Goal: Information Seeking & Learning: Learn about a topic

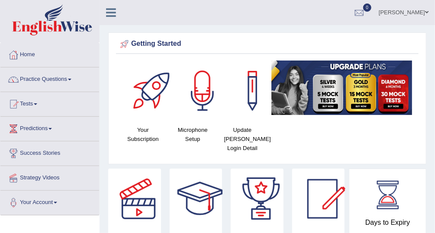
click at [74, 81] on link "Practice Questions" at bounding box center [49, 79] width 99 height 22
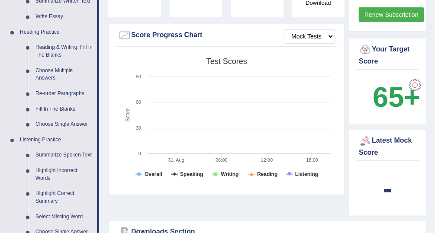
scroll to position [249, 0]
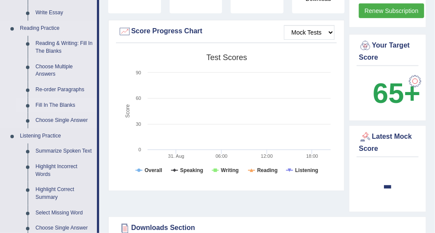
click at [69, 103] on link "Fill In The Blanks" at bounding box center [64, 106] width 65 height 16
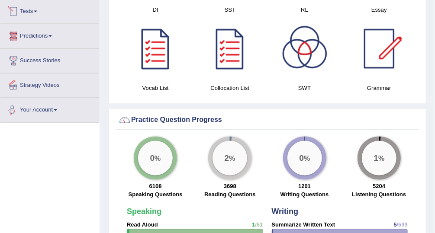
scroll to position [527, 0]
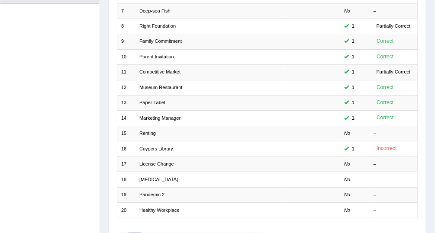
scroll to position [219, 0]
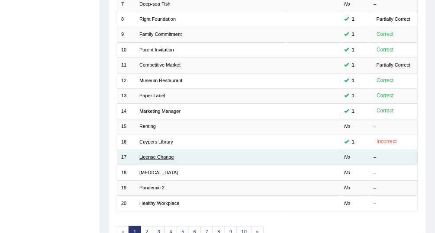
click at [155, 155] on link "License Change" at bounding box center [156, 157] width 35 height 5
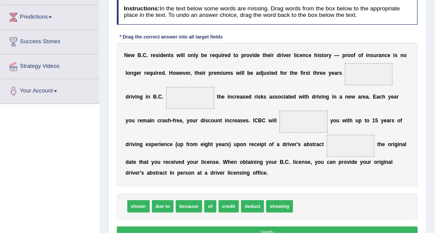
scroll to position [113, 0]
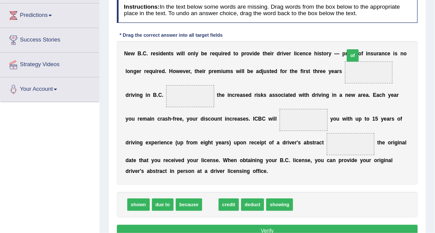
drag, startPoint x: 209, startPoint y: 204, endPoint x: 376, endPoint y: 27, distance: 243.8
click at [376, 27] on div "Instructions: In the text below some words are missing. Drag words from the box…" at bounding box center [267, 118] width 305 height 249
drag, startPoint x: 204, startPoint y: 203, endPoint x: 355, endPoint y: 48, distance: 216.5
click at [355, 48] on div "Instructions: In the text below some words are missing. Drag words from the box…" at bounding box center [267, 118] width 305 height 249
drag, startPoint x: 204, startPoint y: 204, endPoint x: 360, endPoint y: 49, distance: 219.8
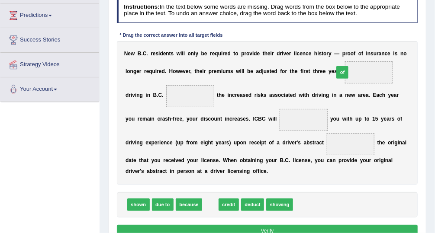
click at [360, 49] on div "Instructions: In the text below some words are missing. Drag words from the box…" at bounding box center [267, 118] width 305 height 249
click at [345, 71] on span at bounding box center [369, 72] width 48 height 22
drag, startPoint x: 343, startPoint y: 71, endPoint x: 205, endPoint y: 205, distance: 192.6
click at [205, 205] on div "Instructions: In the text below some words are missing. Drag words from the box…" at bounding box center [267, 118] width 305 height 249
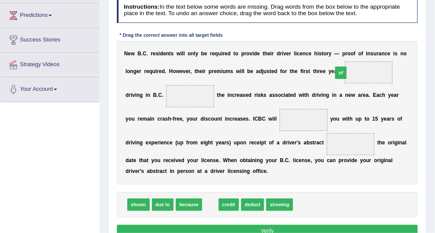
drag, startPoint x: 205, startPoint y: 205, endPoint x: 359, endPoint y: 49, distance: 219.5
click at [359, 49] on div "Instructions: In the text below some words are missing. Drag words from the box…" at bounding box center [267, 118] width 305 height 249
click at [359, 49] on div "N e w B . C . r e s i d e n t s w i l l o n l y b e r e q u i r e d t o p r o v…" at bounding box center [267, 113] width 301 height 144
drag, startPoint x: 203, startPoint y: 202, endPoint x: 361, endPoint y: 42, distance: 225.4
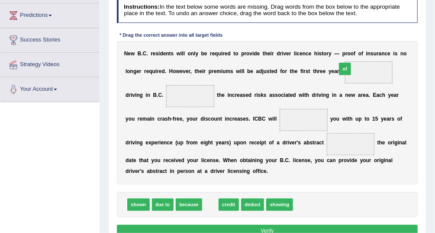
click at [361, 42] on div "Instructions: In the text below some words are missing. Drag words from the box…" at bounding box center [267, 118] width 305 height 249
click at [361, 42] on div "N e w B . C . r e s i d e n t s w i l l o n l y b e r e q u i r e d t o p r o v…" at bounding box center [267, 113] width 301 height 144
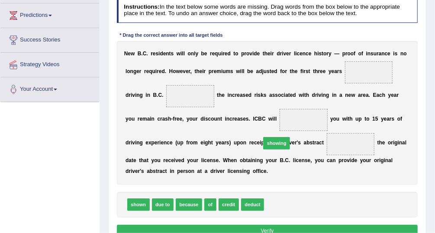
drag, startPoint x: 278, startPoint y: 201, endPoint x: 274, endPoint y: 129, distance: 72.4
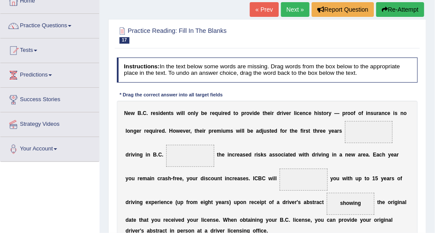
scroll to position [23, 0]
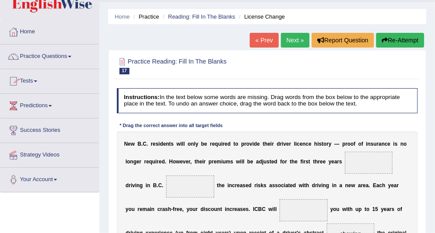
click at [68, 58] on link "Practice Questions" at bounding box center [49, 56] width 99 height 22
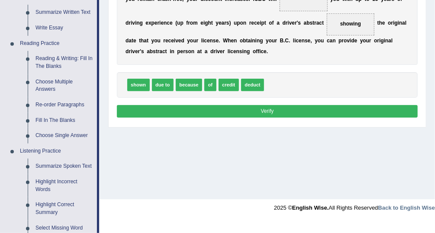
scroll to position [236, 0]
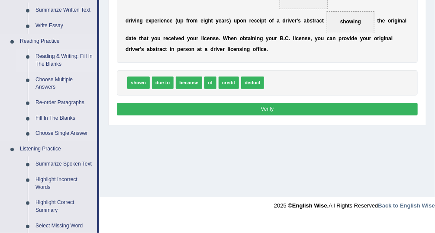
click at [78, 52] on link "Reading & Writing: Fill In The Blanks" at bounding box center [64, 60] width 65 height 23
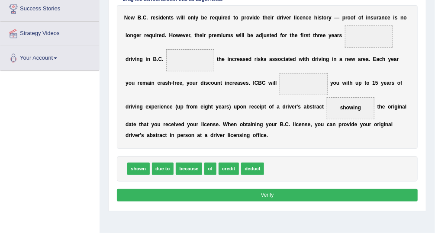
scroll to position [92, 0]
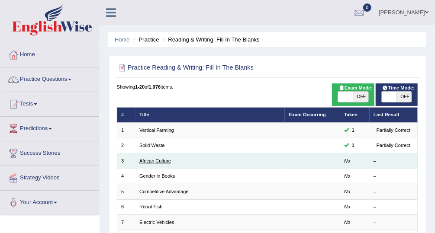
click at [151, 160] on link "African Culture" at bounding box center [155, 160] width 32 height 5
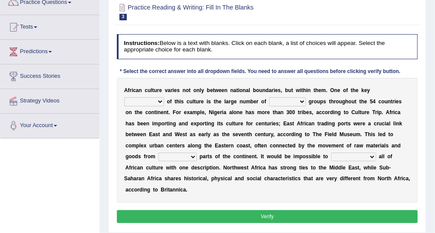
scroll to position [78, 0]
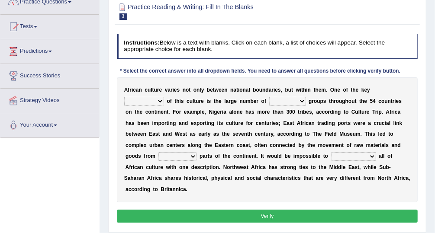
click at [164, 97] on select "conjectures features issues doubts" at bounding box center [144, 101] width 40 height 9
select select "conjectures"
click at [164, 97] on select "conjectures features issues doubts" at bounding box center [144, 101] width 40 height 9
click at [269, 100] on select "ethic ethnic eugenic epic" at bounding box center [287, 101] width 37 height 9
select select "ethnic"
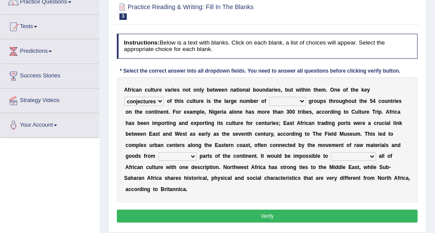
click at [269, 97] on select "ethic ethnic eugenic epic" at bounding box center [287, 101] width 37 height 9
click at [197, 152] on select "forelocked interlocked unlocked landlocked" at bounding box center [177, 156] width 39 height 9
select select "unlocked"
click at [197, 152] on select "forelocked interlocked unlocked landlocked" at bounding box center [177, 156] width 39 height 9
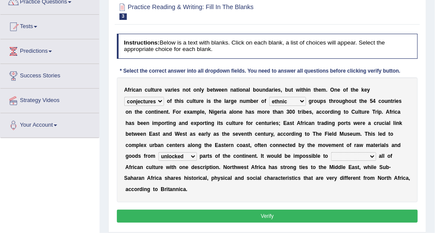
click at [359, 183] on div "A f r i c a n c u l t u r e v a r i e s n o t o n l y b e t w e e n n a t i o n…" at bounding box center [267, 140] width 301 height 125
click at [331, 155] on select "characterize conceptualize symbolize synthesize" at bounding box center [353, 156] width 45 height 9
select select "symbolize"
click at [331, 152] on select "characterize conceptualize symbolize synthesize" at bounding box center [353, 156] width 45 height 9
click at [229, 210] on button "Verify" at bounding box center [267, 216] width 301 height 13
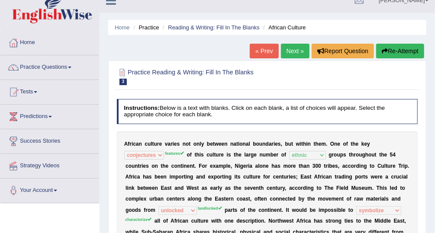
scroll to position [10, 0]
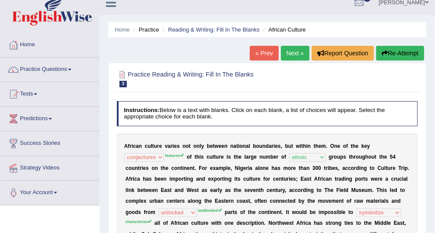
click at [295, 56] on link "Next »" at bounding box center [295, 53] width 29 height 15
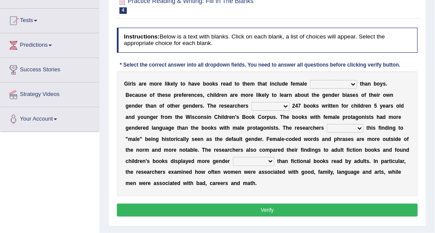
scroll to position [92, 0]
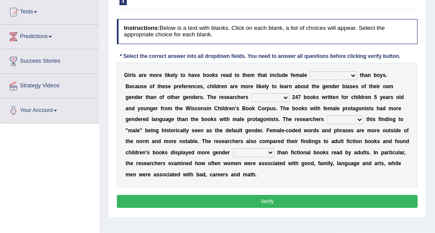
click at [340, 74] on select "protagonists cosmogonists agonists expressionists" at bounding box center [333, 75] width 47 height 9
select select "expressionists"
click at [310, 71] on select "protagonists cosmogonists agonists expressionists" at bounding box center [333, 75] width 47 height 9
click at [252, 97] on select "hydrolyzed paralyzed catalyzed analyzed" at bounding box center [271, 98] width 38 height 9
select select "analyzed"
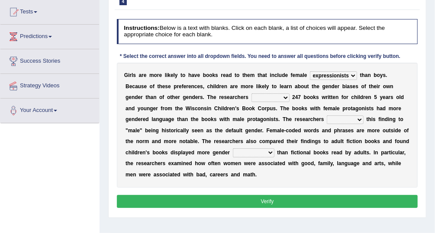
click at [252, 94] on select "hydrolyzed paralyzed catalyzed analyzed" at bounding box center [271, 98] width 38 height 9
click at [327, 118] on select "contribute tribute distribute attribute" at bounding box center [345, 120] width 37 height 9
select select "contribute"
click at [327, 116] on select "contribute tribute distribute attribute" at bounding box center [345, 120] width 37 height 9
click at [233, 152] on select "stereotypes teletypes prototypes electrotypes" at bounding box center [254, 153] width 42 height 9
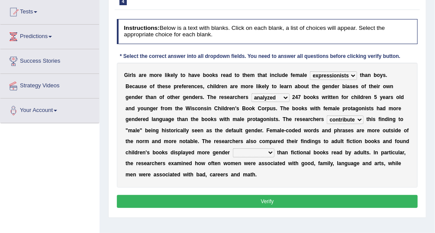
select select "prototypes"
click at [233, 149] on select "stereotypes teletypes prototypes electrotypes" at bounding box center [254, 153] width 42 height 9
click at [186, 195] on button "Verify" at bounding box center [267, 201] width 301 height 13
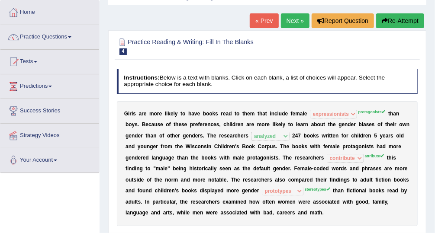
scroll to position [32, 0]
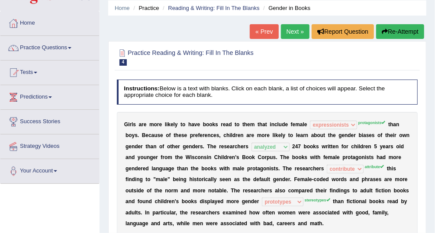
click at [301, 28] on link "Next »" at bounding box center [295, 31] width 29 height 15
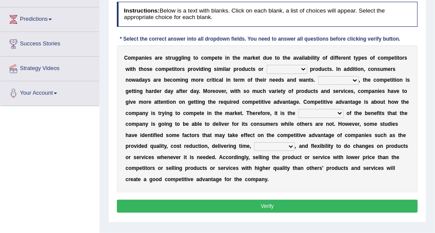
scroll to position [109, 0]
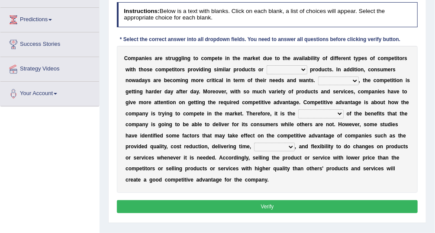
click at [280, 71] on select "constitution restitution substitution institution" at bounding box center [287, 69] width 41 height 9
select select "substitution"
click at [267, 65] on select "constitution restitution substitution institution" at bounding box center [287, 69] width 41 height 9
click at [318, 80] on select "However Instead Additionally Therefore" at bounding box center [338, 81] width 41 height 9
select select "Additionally"
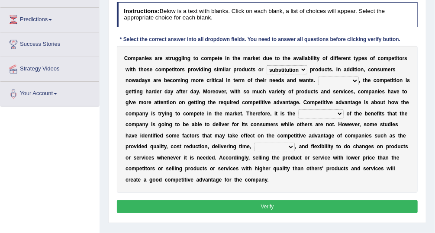
click at [318, 77] on select "However Instead Additionally Therefore" at bounding box center [338, 81] width 41 height 9
click at [318, 80] on select "However Instead Additionally Therefore" at bounding box center [338, 81] width 41 height 9
click at [298, 115] on select "dissemination ordination determination incarnation" at bounding box center [320, 114] width 45 height 9
select select "ordination"
click at [298, 110] on select "dissemination ordination determination incarnation" at bounding box center [320, 114] width 45 height 9
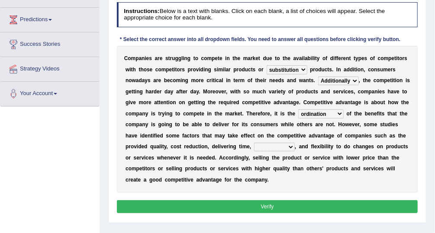
click at [254, 147] on select "captivation aggregation deprivation innovation" at bounding box center [274, 147] width 41 height 9
select select "deprivation"
click at [254, 143] on select "captivation aggregation deprivation innovation" at bounding box center [274, 147] width 41 height 9
click at [232, 200] on button "Verify" at bounding box center [267, 206] width 301 height 13
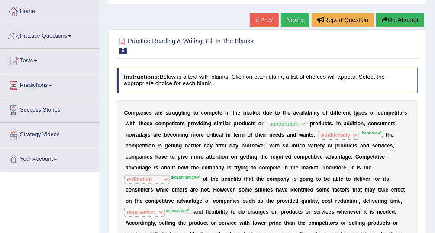
scroll to position [42, 0]
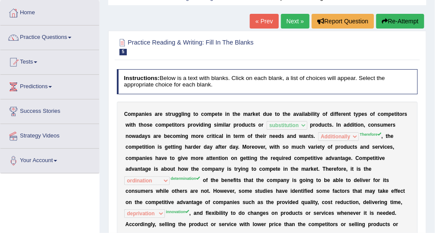
click at [287, 22] on link "Next »" at bounding box center [295, 21] width 29 height 15
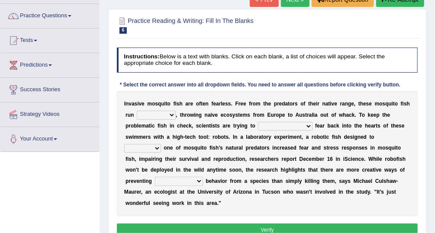
scroll to position [72, 0]
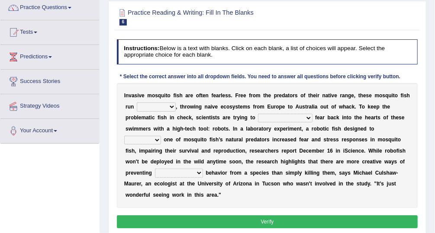
click at [157, 106] on select "occupant flippant rampant concordant" at bounding box center [156, 107] width 39 height 9
select select "occupant"
click at [137, 103] on select "occupant flippant rampant concordant" at bounding box center [156, 107] width 39 height 9
click at [258, 118] on select "accept spike strike drake" at bounding box center [285, 118] width 54 height 9
select select "spike"
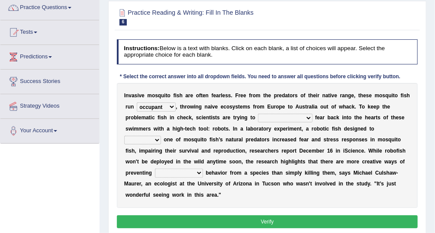
click at [258, 114] on select "accept spike strike drake" at bounding box center [285, 118] width 54 height 9
click at [161, 136] on select "bequest mimic battle conquest" at bounding box center [142, 140] width 37 height 9
select select "battle"
click at [161, 136] on select "bequest mimic battle conquest" at bounding box center [142, 140] width 37 height 9
click at [203, 169] on select "unprivileged unprecedented uncharted unwanted" at bounding box center [179, 173] width 48 height 9
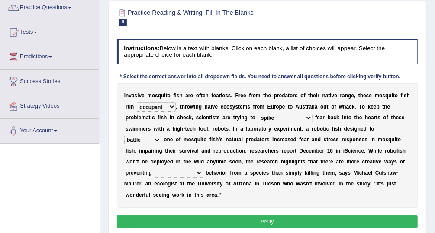
select select "unwanted"
click at [203, 169] on select "unprivileged unprecedented uncharted unwanted" at bounding box center [179, 173] width 48 height 9
click at [321, 216] on button "Verify" at bounding box center [267, 222] width 301 height 13
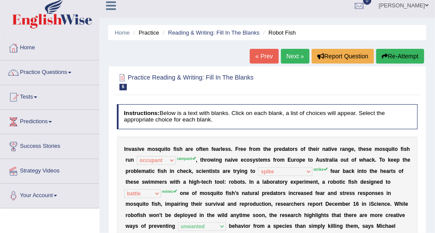
scroll to position [5, 0]
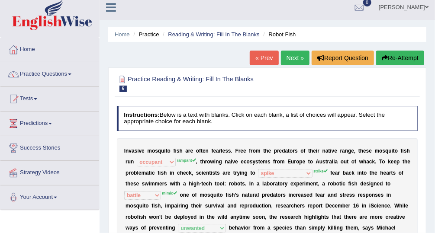
click at [301, 55] on link "Next »" at bounding box center [295, 58] width 29 height 15
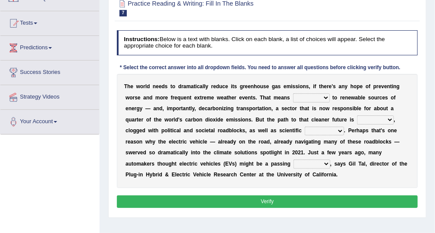
scroll to position [81, 0]
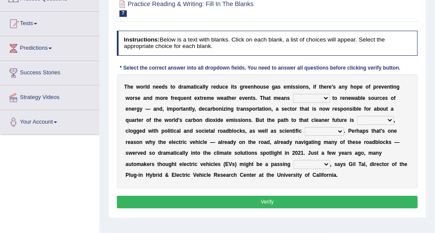
click at [293, 99] on select "grafting drafting crafting shifting" at bounding box center [311, 98] width 37 height 9
select select "crafting"
click at [293, 94] on select "grafting drafting crafting shifting" at bounding box center [311, 98] width 37 height 9
click at [357, 119] on select "daunting daunted daunt dauntless" at bounding box center [375, 120] width 37 height 9
select select "daunted"
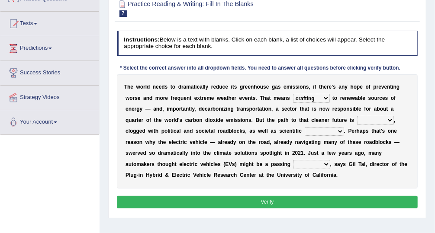
click at [357, 116] on select "daunting daunted daunt dauntless" at bounding box center [375, 120] width 37 height 9
click at [305, 131] on select "spectacles obstacles tentacles receptacles" at bounding box center [324, 131] width 39 height 9
select select "obstacles"
click at [305, 127] on select "spectacles obstacles tentacles receptacles" at bounding box center [324, 131] width 39 height 9
click at [294, 162] on select "fad gad tad lad" at bounding box center [312, 164] width 37 height 9
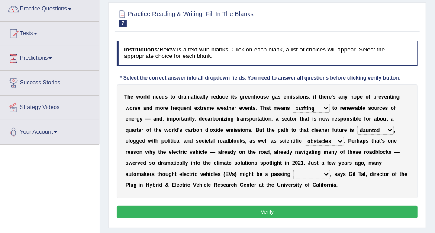
scroll to position [80, 0]
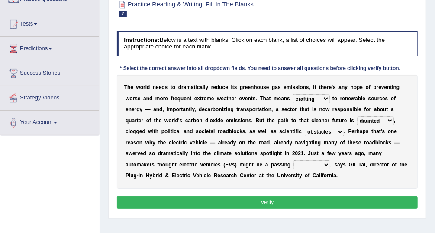
click at [294, 163] on select "fad gad tad lad" at bounding box center [312, 165] width 37 height 9
select select "tad"
click at [294, 161] on select "fad gad tad lad" at bounding box center [312, 165] width 37 height 9
click at [144, 201] on button "Verify" at bounding box center [267, 203] width 301 height 13
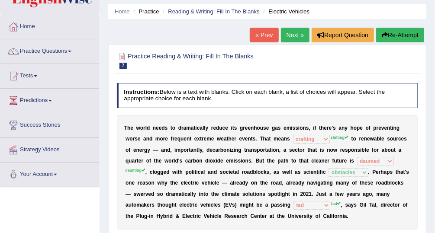
scroll to position [26, 0]
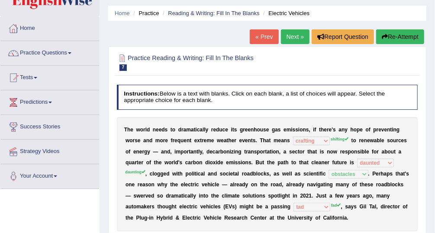
click at [298, 34] on link "Next »" at bounding box center [295, 36] width 29 height 15
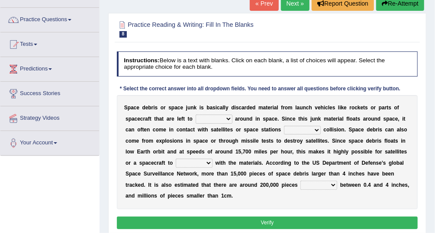
scroll to position [61, 0]
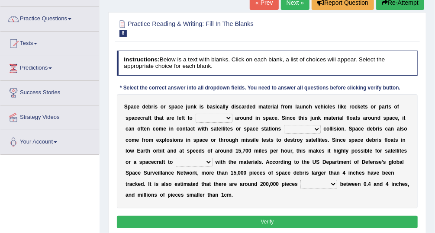
click at [197, 116] on select "twist center roam loll" at bounding box center [214, 118] width 37 height 9
select select "twist"
click at [196, 114] on select "twist center roam loll" at bounding box center [214, 118] width 37 height 9
click at [284, 128] on select "risks risk risked risking" at bounding box center [302, 129] width 37 height 9
select select "risk"
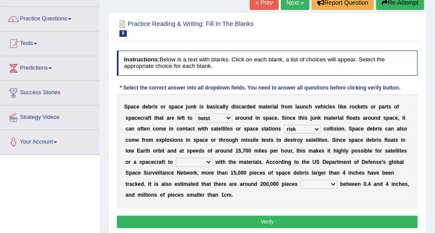
click at [284, 125] on select "risks risk risked risking" at bounding box center [302, 129] width 37 height 9
click at [213, 158] on select "collect collate collide collocate" at bounding box center [194, 162] width 37 height 9
select select "collect"
click at [213, 158] on select "collect collate collide collocate" at bounding box center [194, 162] width 37 height 9
click at [301, 185] on select "sized sizing size sizes" at bounding box center [319, 184] width 37 height 9
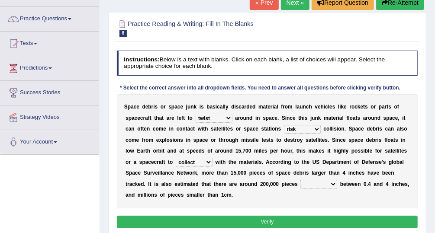
select select "size"
click at [301, 180] on select "sized sizing size sizes" at bounding box center [319, 184] width 37 height 9
click at [219, 216] on button "Verify" at bounding box center [267, 222] width 301 height 13
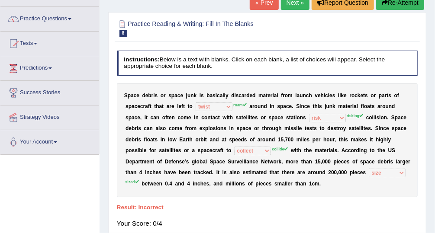
click at [296, 1] on link "Next »" at bounding box center [295, 2] width 29 height 15
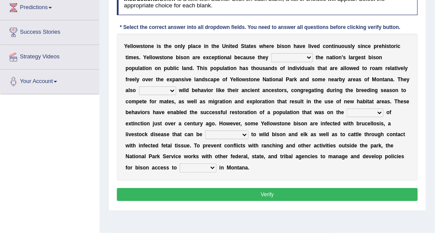
scroll to position [122, 0]
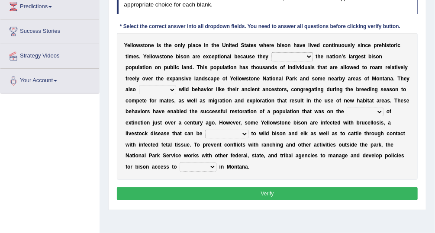
click at [280, 56] on select "congregate comprise consist compromise" at bounding box center [293, 56] width 42 height 9
select select "compromise"
click at [272, 52] on select "congregate comprise consist compromise" at bounding box center [293, 56] width 42 height 9
click at [176, 86] on select "exhibit disregard resist encourage" at bounding box center [157, 90] width 37 height 9
select select "encourage"
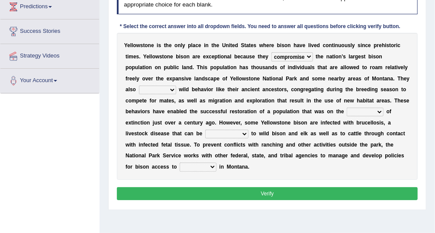
click at [176, 86] on select "exhibit disregard resist encourage" at bounding box center [157, 90] width 37 height 9
click at [347, 113] on select "brine brink danger brindle" at bounding box center [365, 112] width 37 height 9
select select "danger"
click at [347, 108] on select "brine brink danger brindle" at bounding box center [365, 112] width 37 height 9
click at [249, 130] on select "transplanted transported transgressed transmitted" at bounding box center [226, 134] width 43 height 9
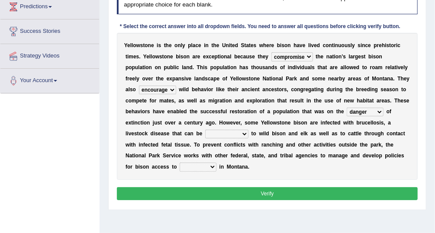
select select "transported"
click at [249, 130] on select "transplanted transported transgressed transmitted" at bounding box center [226, 134] width 43 height 9
click at [217, 163] on select "habitat habitat habitant food" at bounding box center [198, 167] width 37 height 9
select select "habitant"
click at [217, 163] on select "habitat habitat habitant food" at bounding box center [198, 167] width 37 height 9
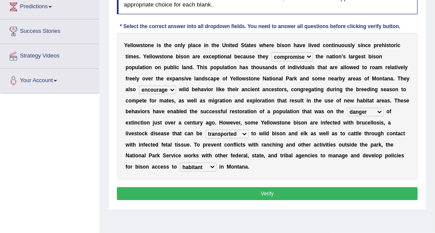
click at [312, 187] on button "Verify" at bounding box center [267, 193] width 301 height 13
